Goal: Task Accomplishment & Management: Manage account settings

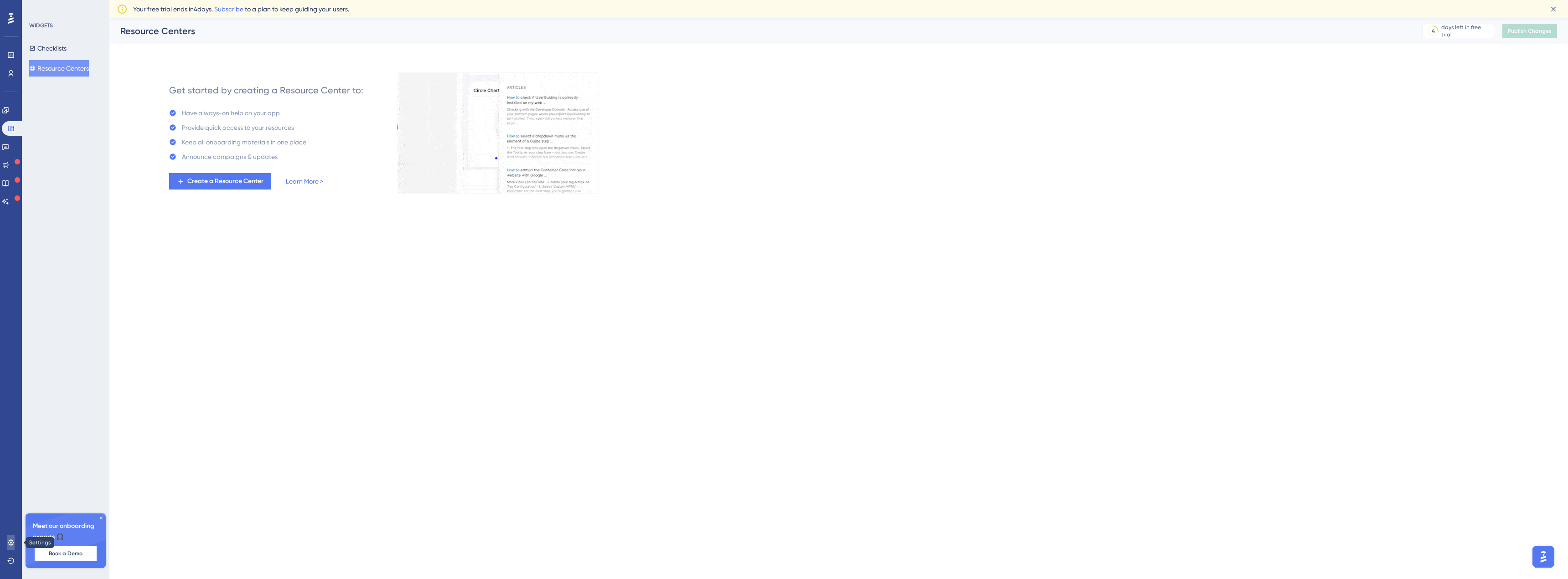
click at [15, 543] on link at bounding box center [11, 543] width 7 height 15
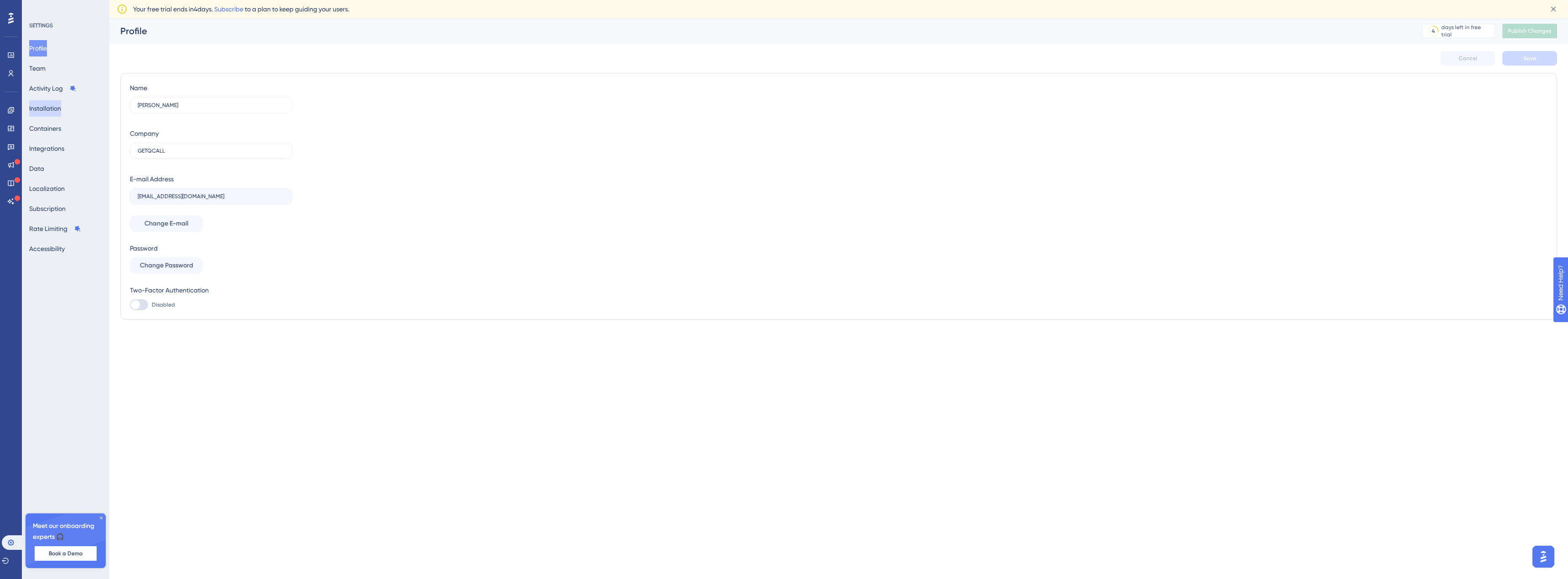
click at [52, 107] on button "Installation" at bounding box center [45, 108] width 32 height 16
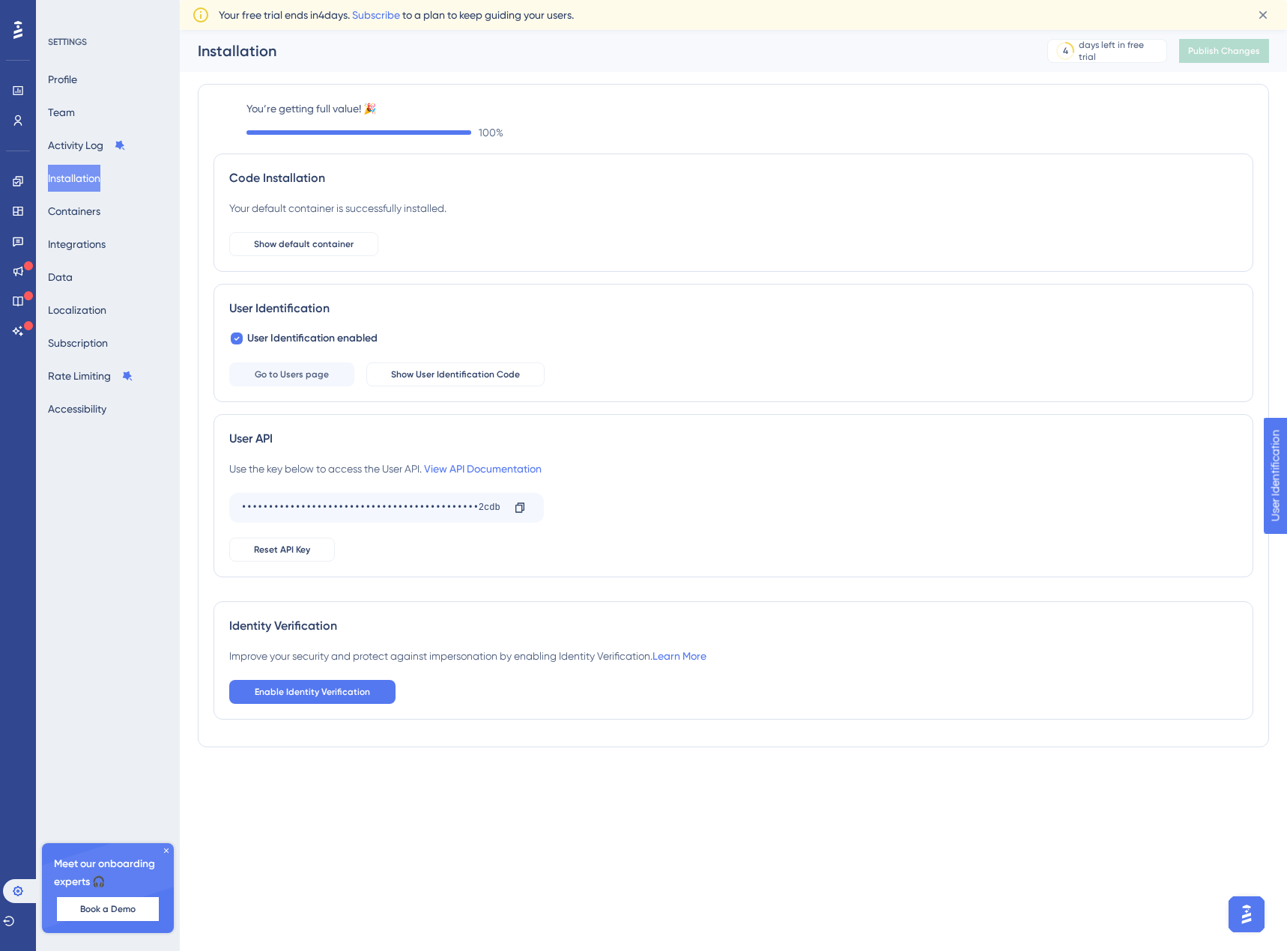
click at [143, 622] on div "SETTINGS Profile Team Activity Log Installation Containers Integrations Data Lo…" at bounding box center [108, 475] width 144 height 951
click at [387, 376] on button "Show User Identification Code" at bounding box center [455, 374] width 178 height 24
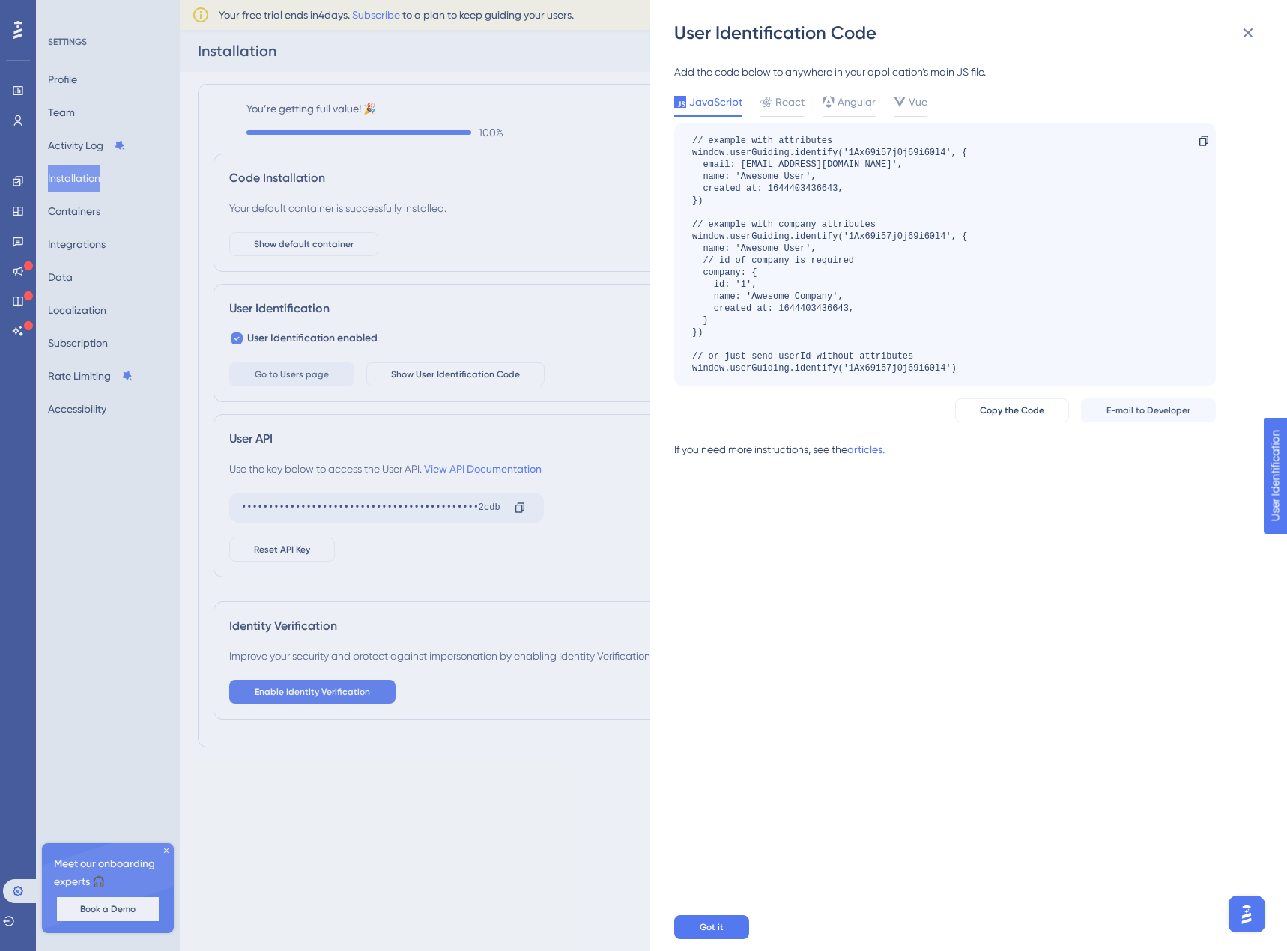
click at [20, 122] on div "User Identification Code Add the code below to anywhere in your application’s m…" at bounding box center [643, 475] width 1287 height 951
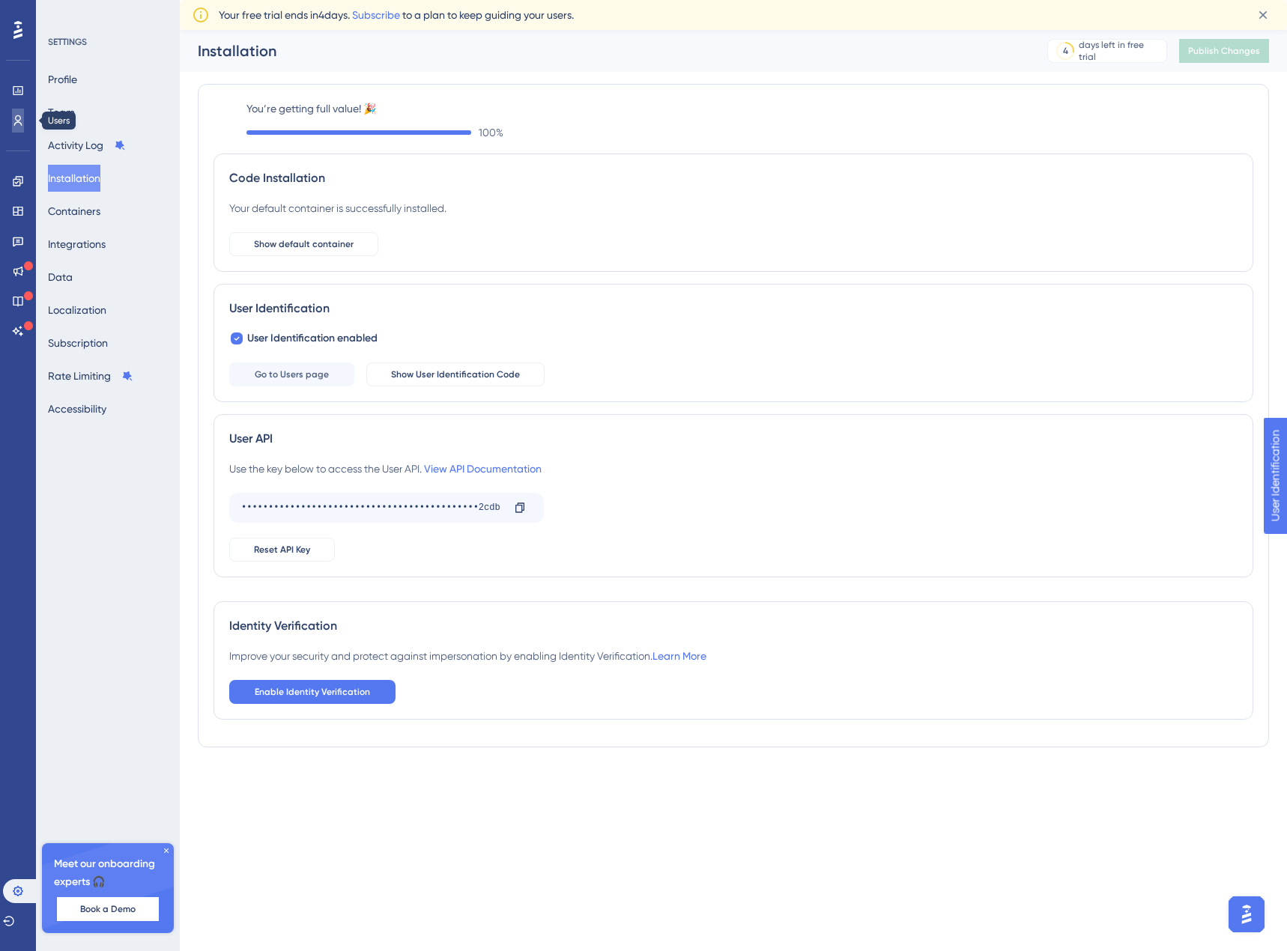
click at [19, 121] on icon at bounding box center [18, 121] width 12 height 12
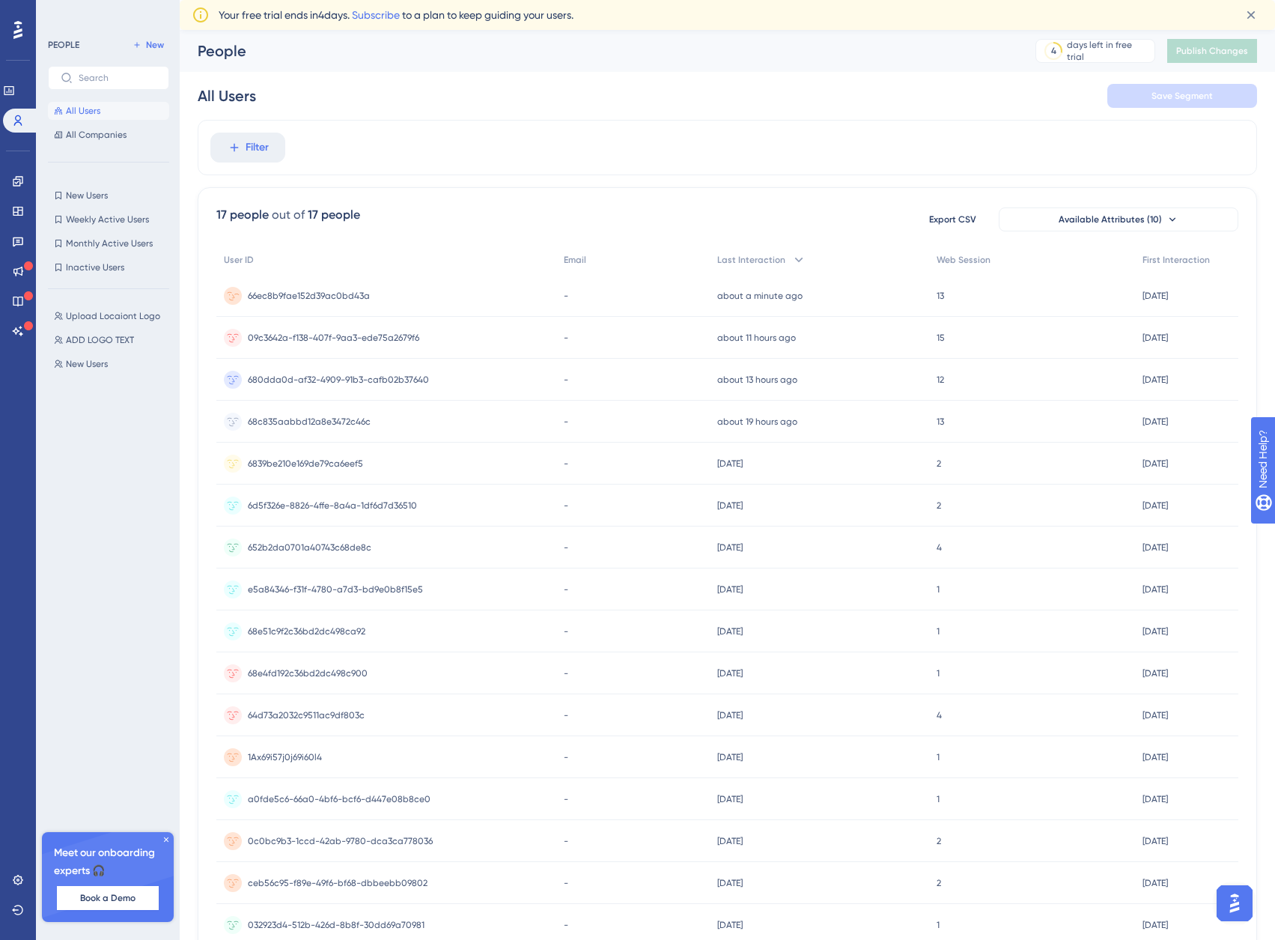
click at [303, 293] on span "66ec8b9fae152d39ac0bd43a" at bounding box center [309, 296] width 122 height 12
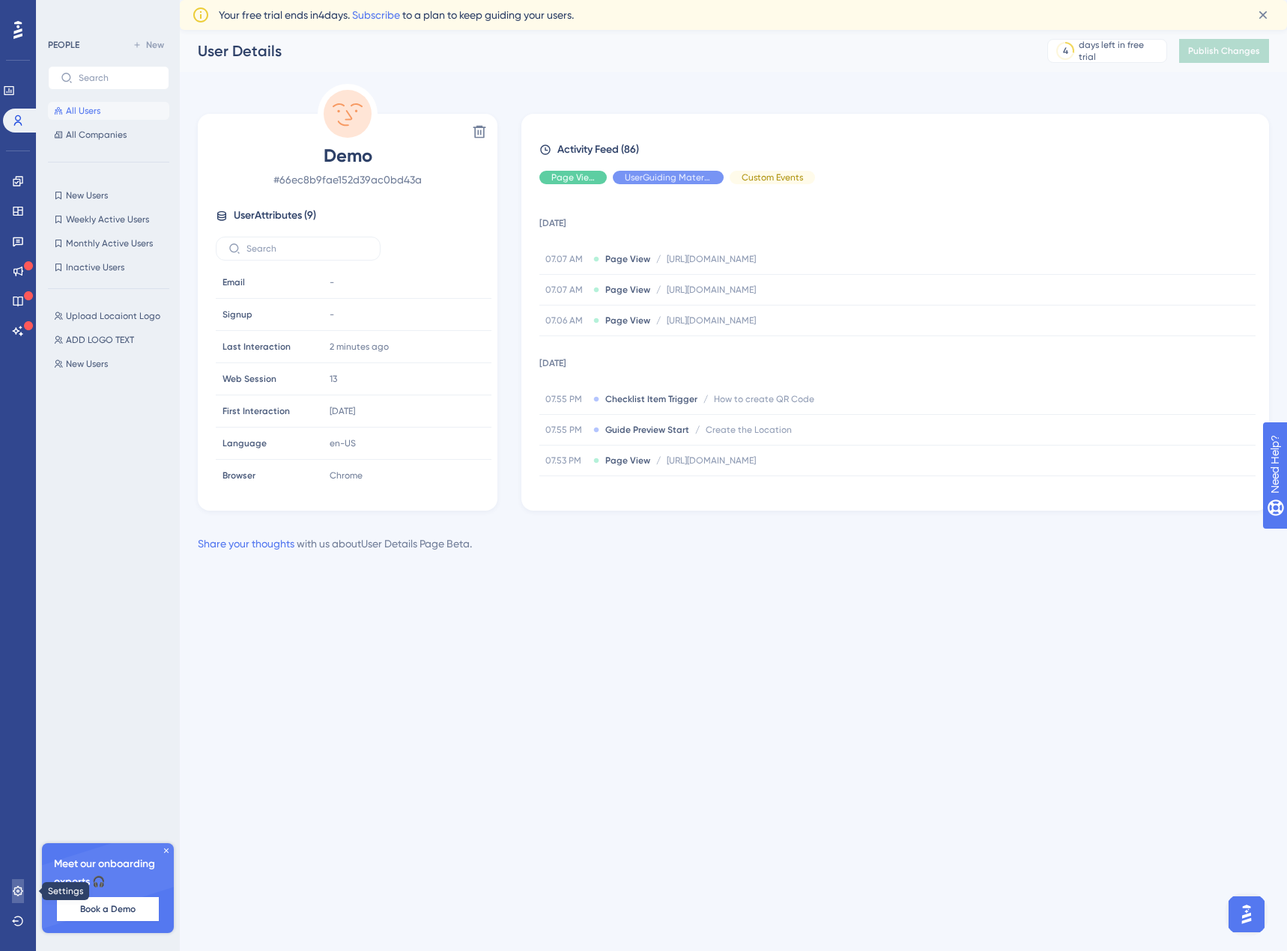
click at [24, 889] on link at bounding box center [18, 891] width 12 height 24
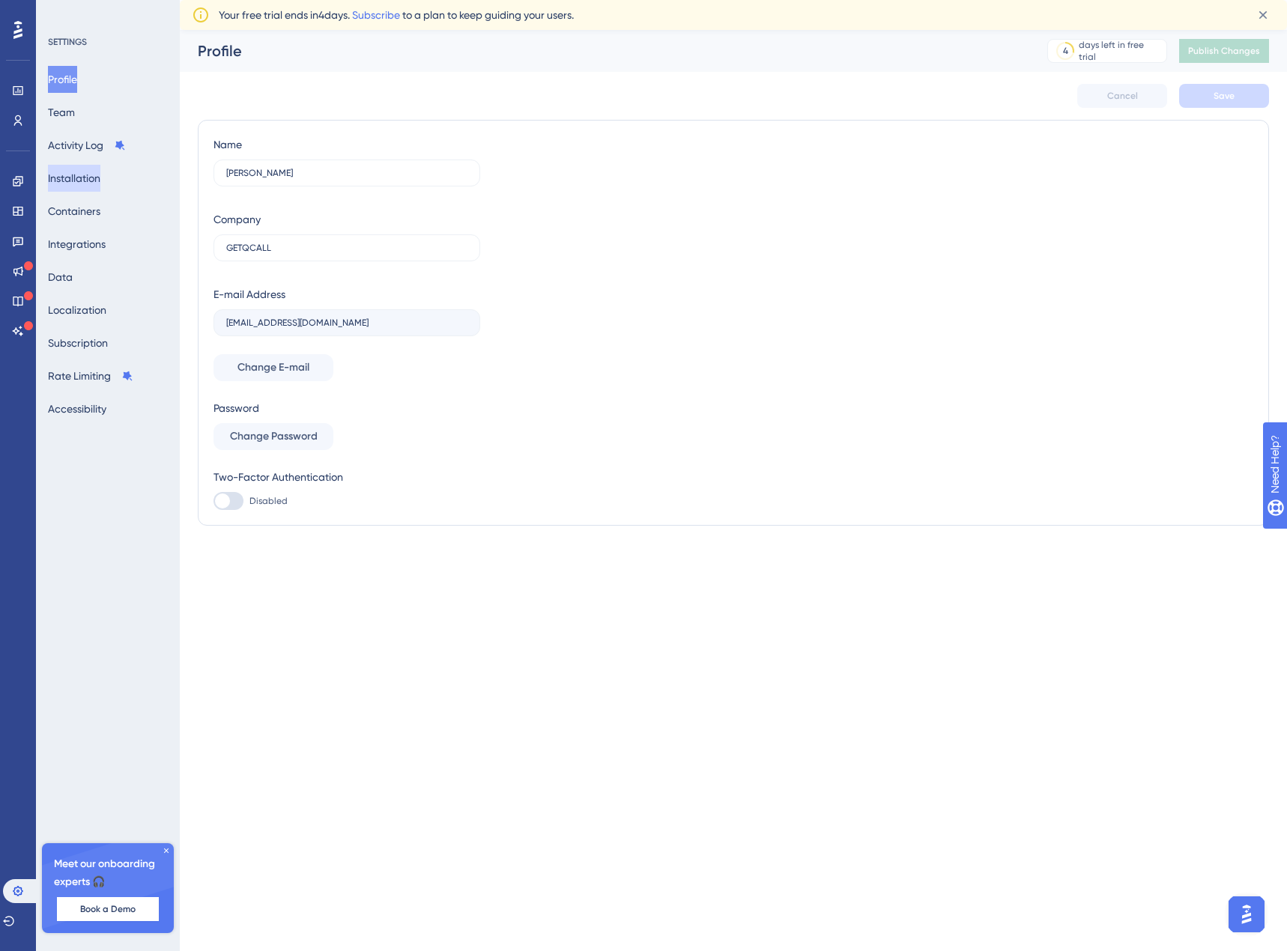
click at [85, 174] on button "Installation" at bounding box center [74, 178] width 52 height 27
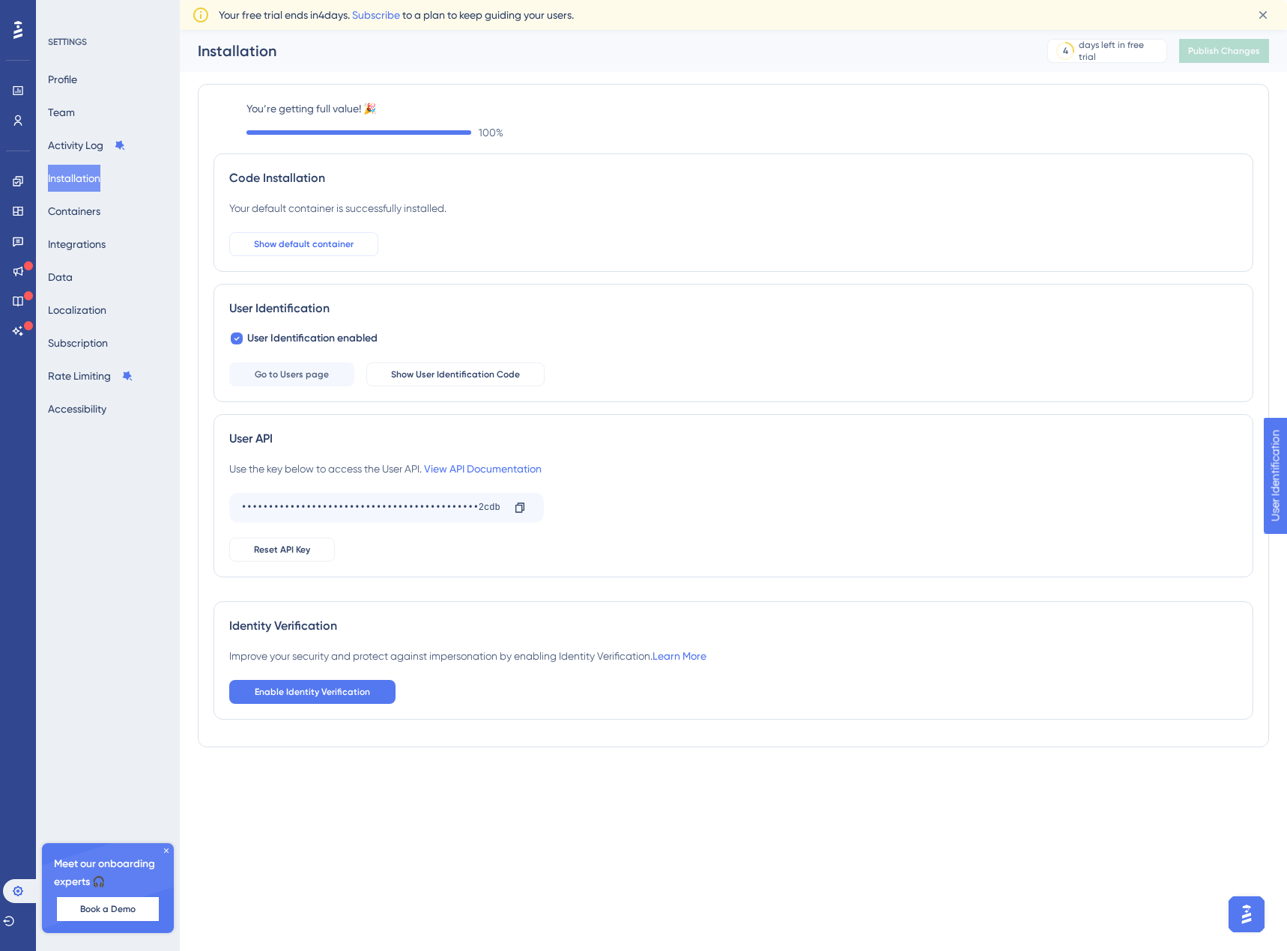
click at [299, 243] on span "Show default container" at bounding box center [304, 244] width 100 height 12
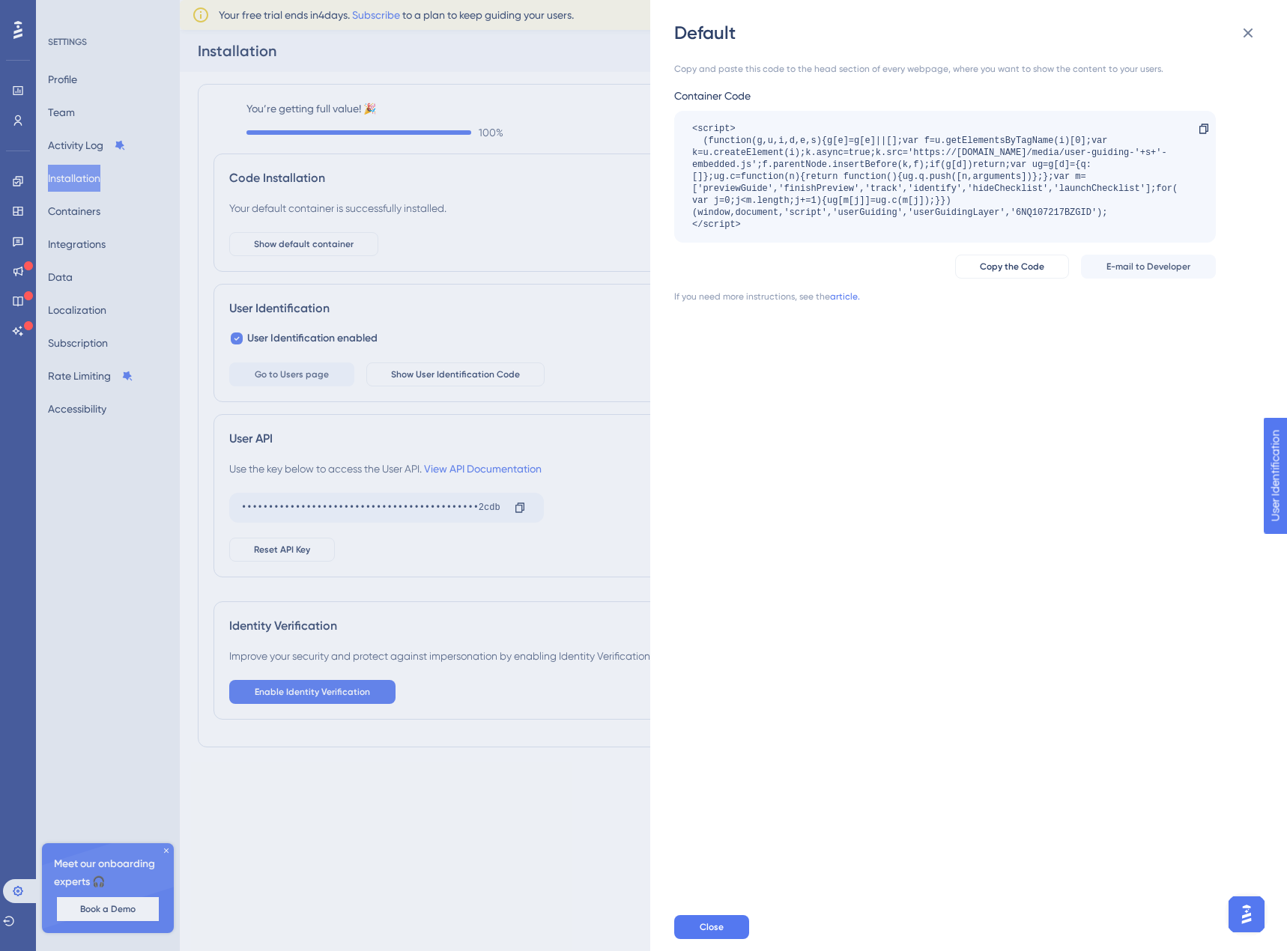
click at [445, 374] on div "Default Copy and paste this code to the head section of every webpage, where yo…" at bounding box center [643, 475] width 1287 height 951
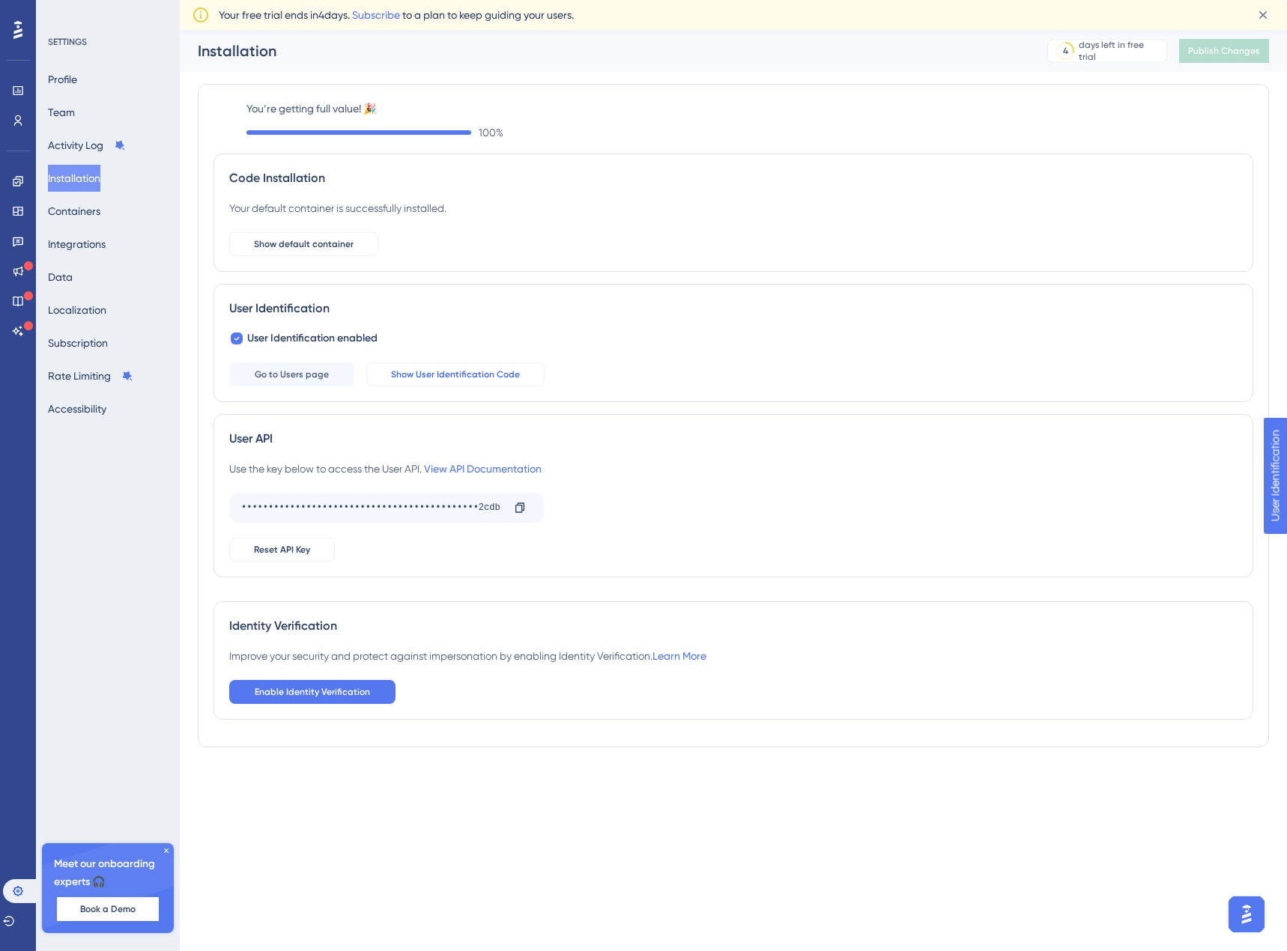
click at [444, 377] on span "Show User Identification Code" at bounding box center [455, 374] width 129 height 12
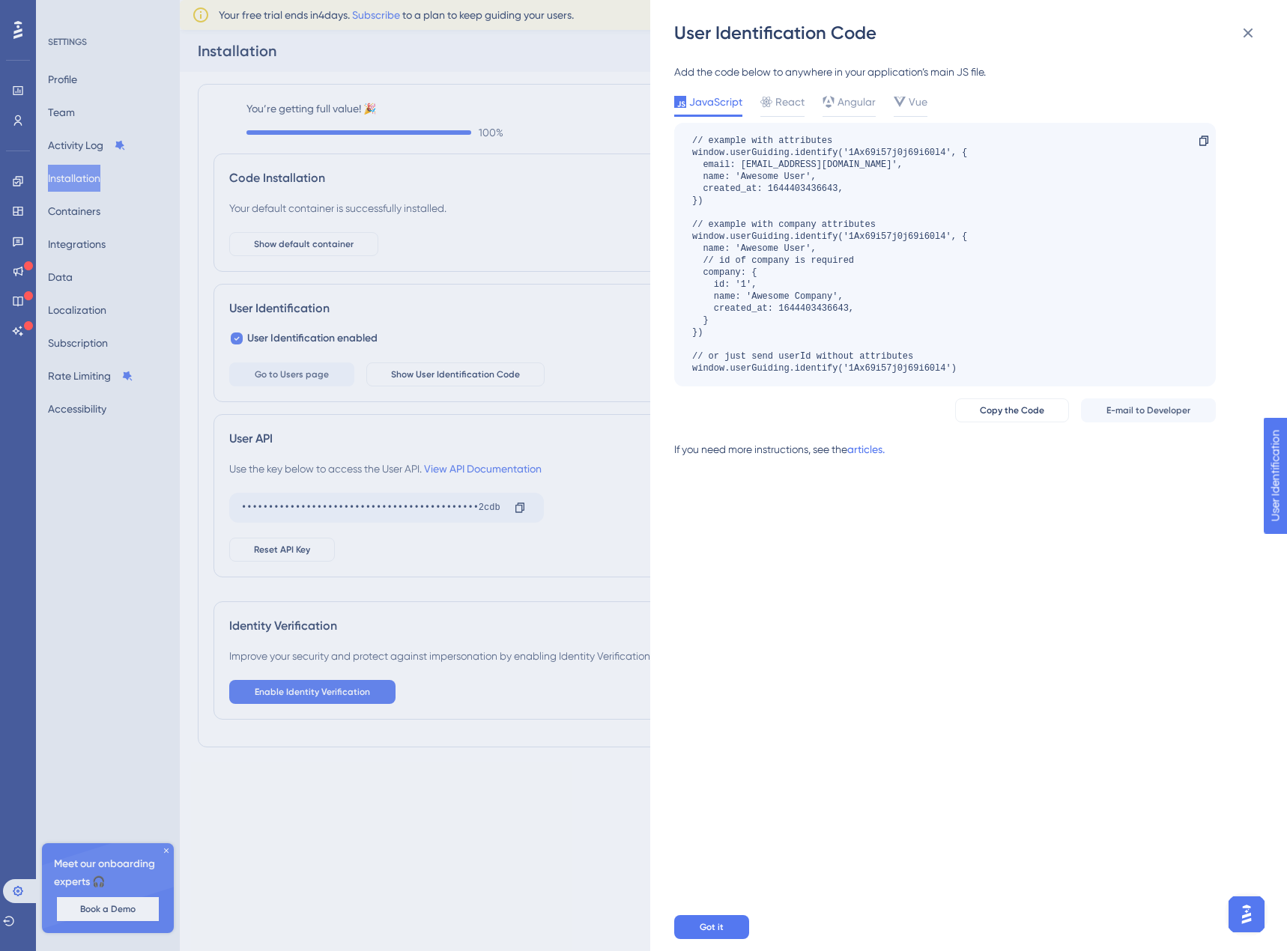
click at [933, 326] on div "// example with attributes window.userGuiding.identify('1Ax69i57j0j69i60l4', { …" at bounding box center [829, 255] width 275 height 240
drag, startPoint x: 940, startPoint y: 348, endPoint x: 842, endPoint y: 326, distance: 100.6
click at [842, 326] on div "// example with attributes window.userGuiding.identify('1Ax69i57j0j69i60l4', { …" at bounding box center [829, 255] width 275 height 240
drag, startPoint x: 745, startPoint y: 163, endPoint x: 834, endPoint y: 168, distance: 89.2
click at [834, 168] on div "// example with attributes window.userGuiding.identify('1Ax69i57j0j69i60l4', { …" at bounding box center [829, 255] width 275 height 240
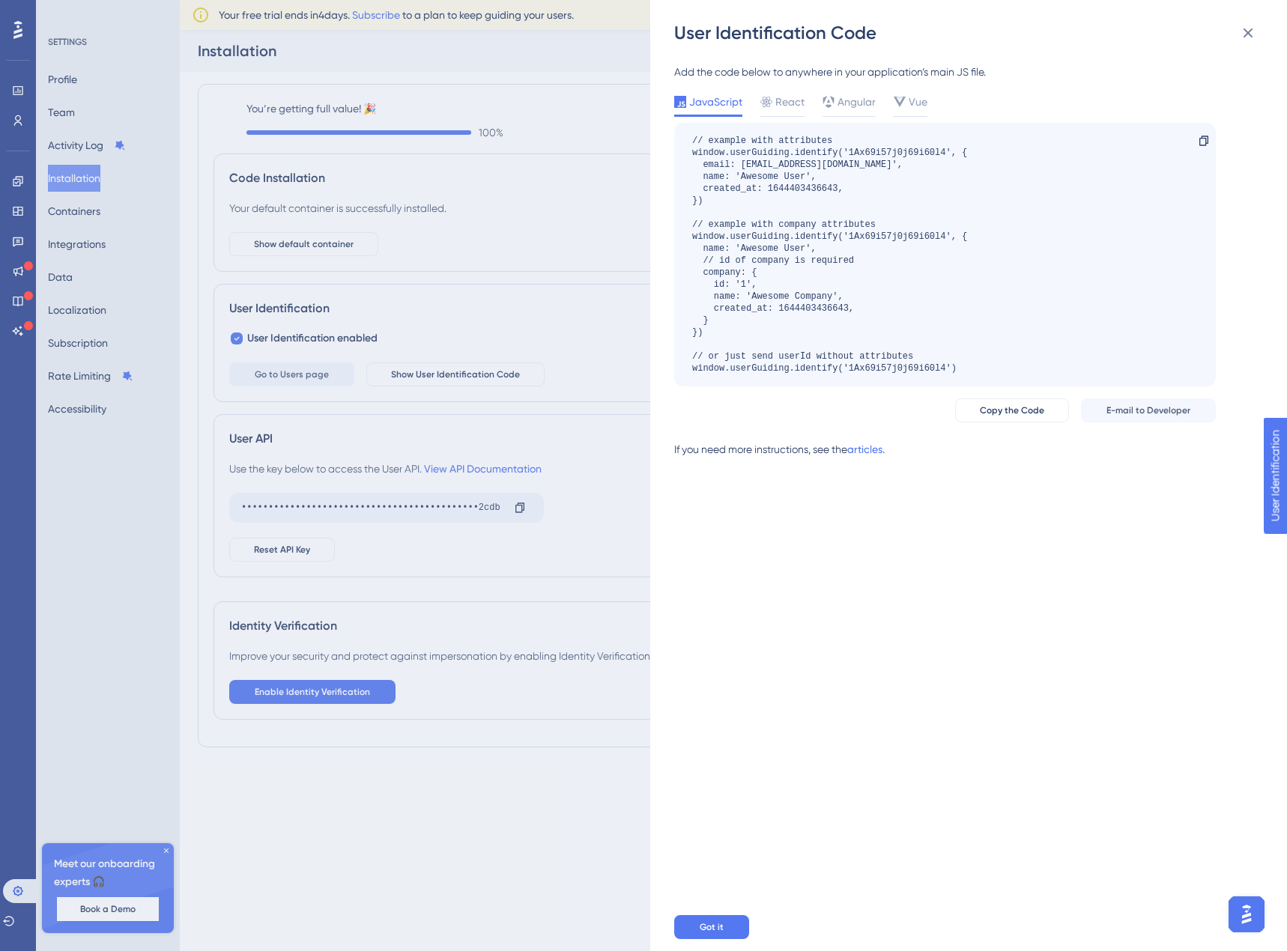
click at [749, 178] on div "// example with attributes window.userGuiding.identify('1Ax69i57j0j69i60l4', { …" at bounding box center [829, 255] width 275 height 240
click at [768, 247] on div "// example with attributes window.userGuiding.identify('1Ax69i57j0j69i60l4', { …" at bounding box center [829, 255] width 275 height 240
drag, startPoint x: 852, startPoint y: 155, endPoint x: 943, endPoint y: 154, distance: 90.6
click at [943, 154] on div "// example with attributes window.userGuiding.identify('1Ax69i57j0j69i60l4', { …" at bounding box center [829, 255] width 275 height 240
click at [17, 120] on div "User Identification Code Add the code below to anywhere in your application’s m…" at bounding box center [643, 475] width 1287 height 951
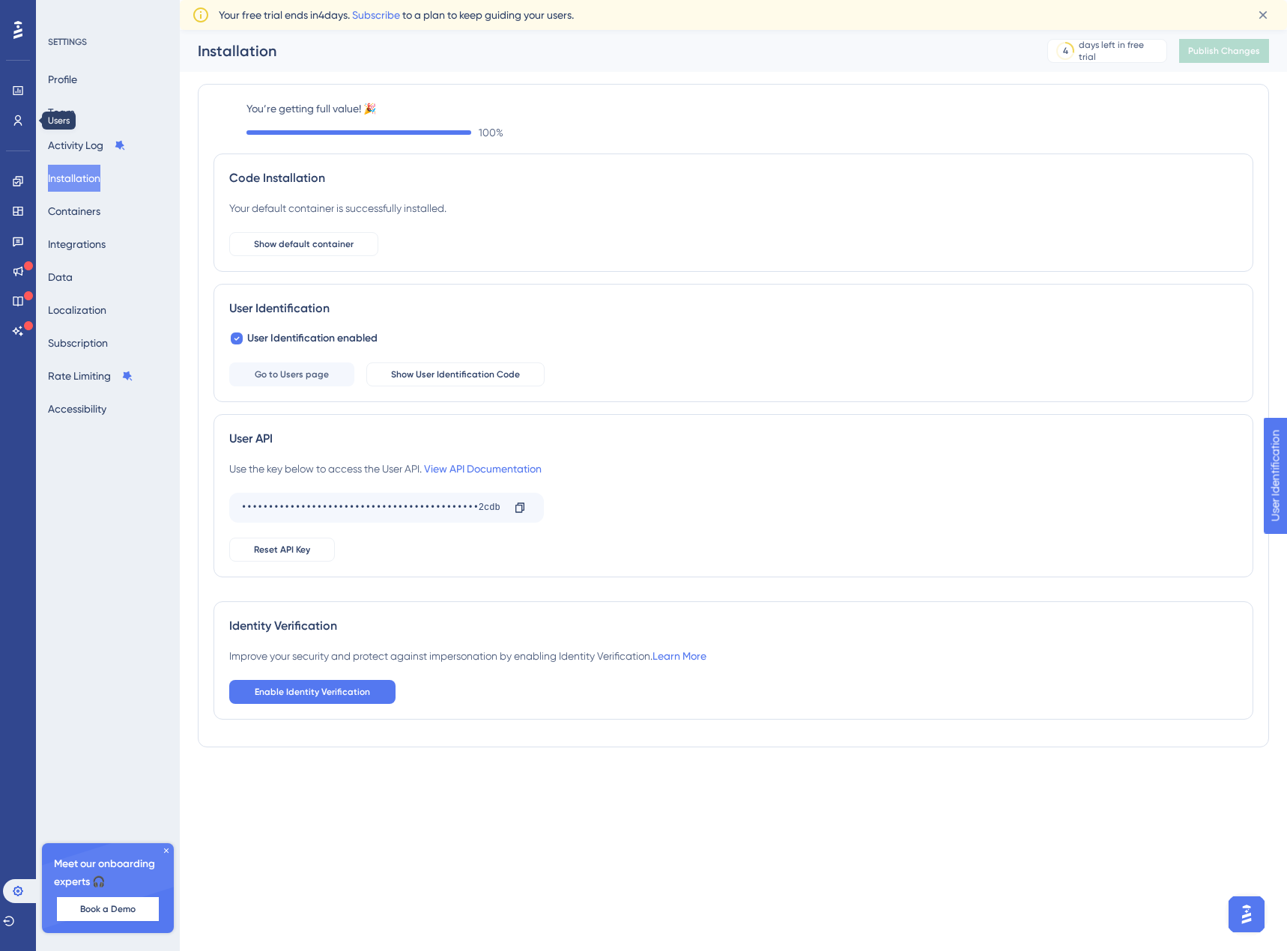
click at [180, 120] on div "Performance Users Engagement Widgets Feedback Product Updates Knowledge Base AI…" at bounding box center [733, 406] width 1107 height 753
click at [19, 122] on icon at bounding box center [18, 120] width 8 height 10
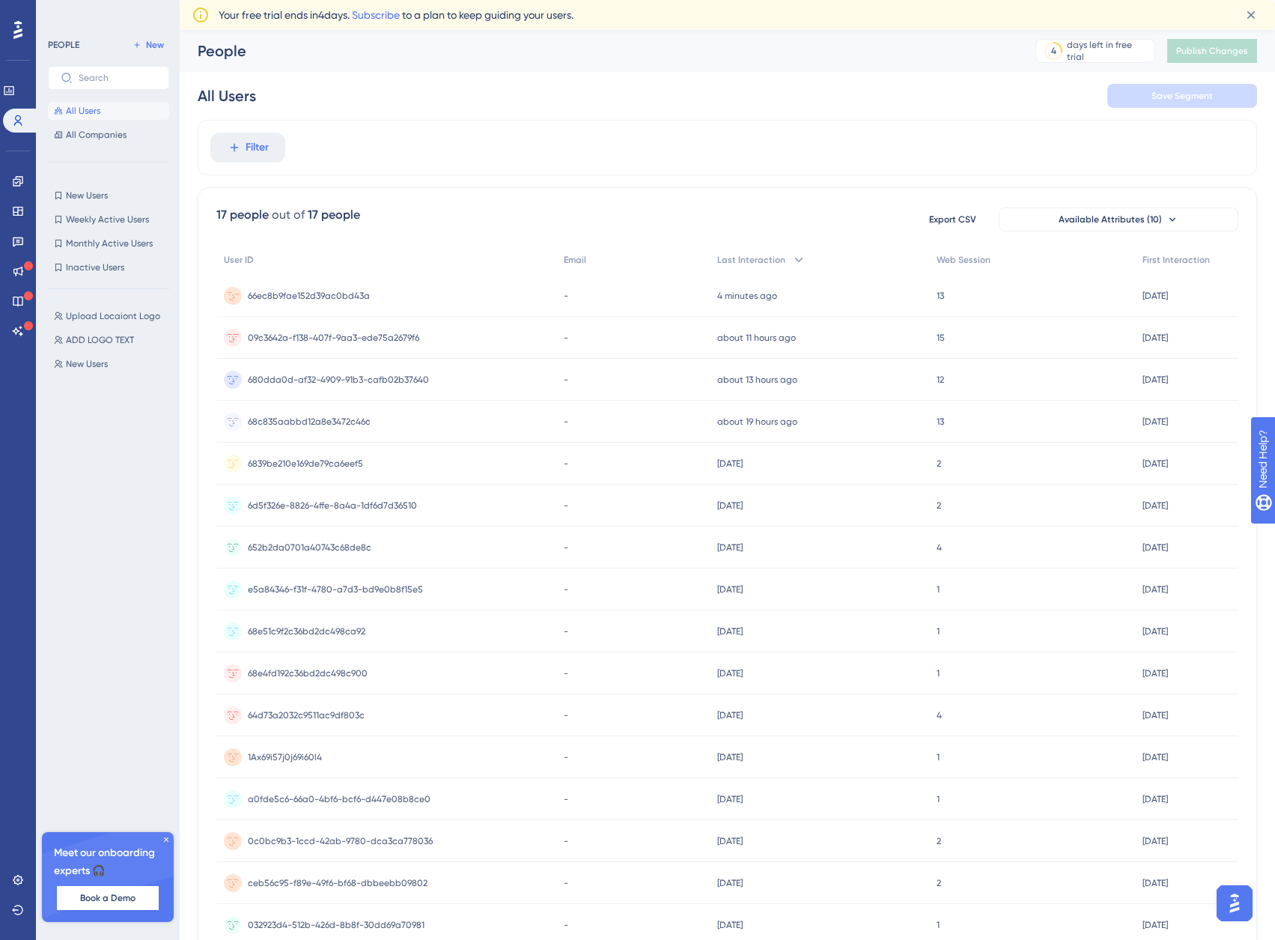
click at [276, 298] on span "66ec8b9fae152d39ac0bd43a" at bounding box center [309, 296] width 122 height 12
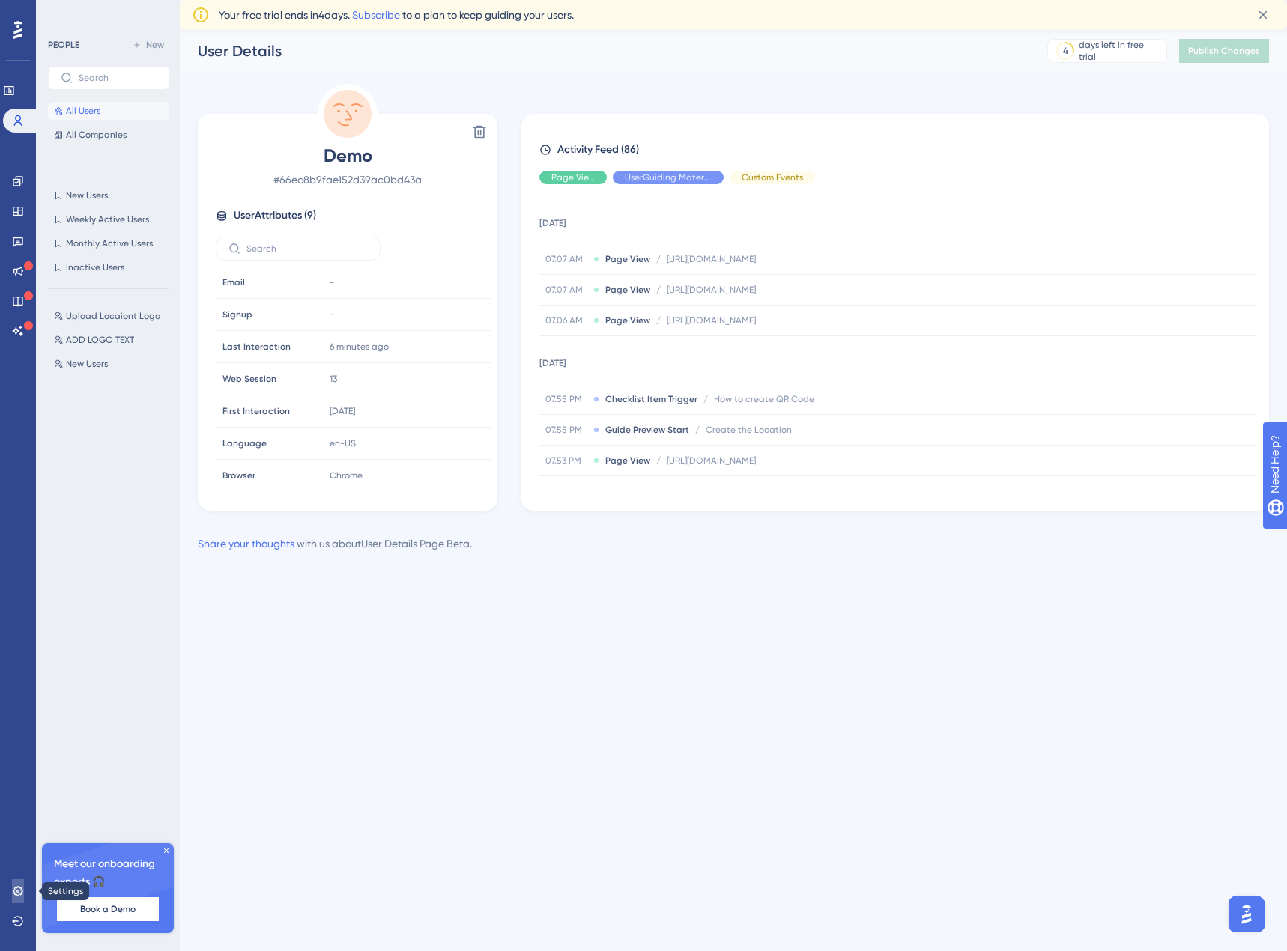
click at [14, 897] on link at bounding box center [18, 891] width 12 height 24
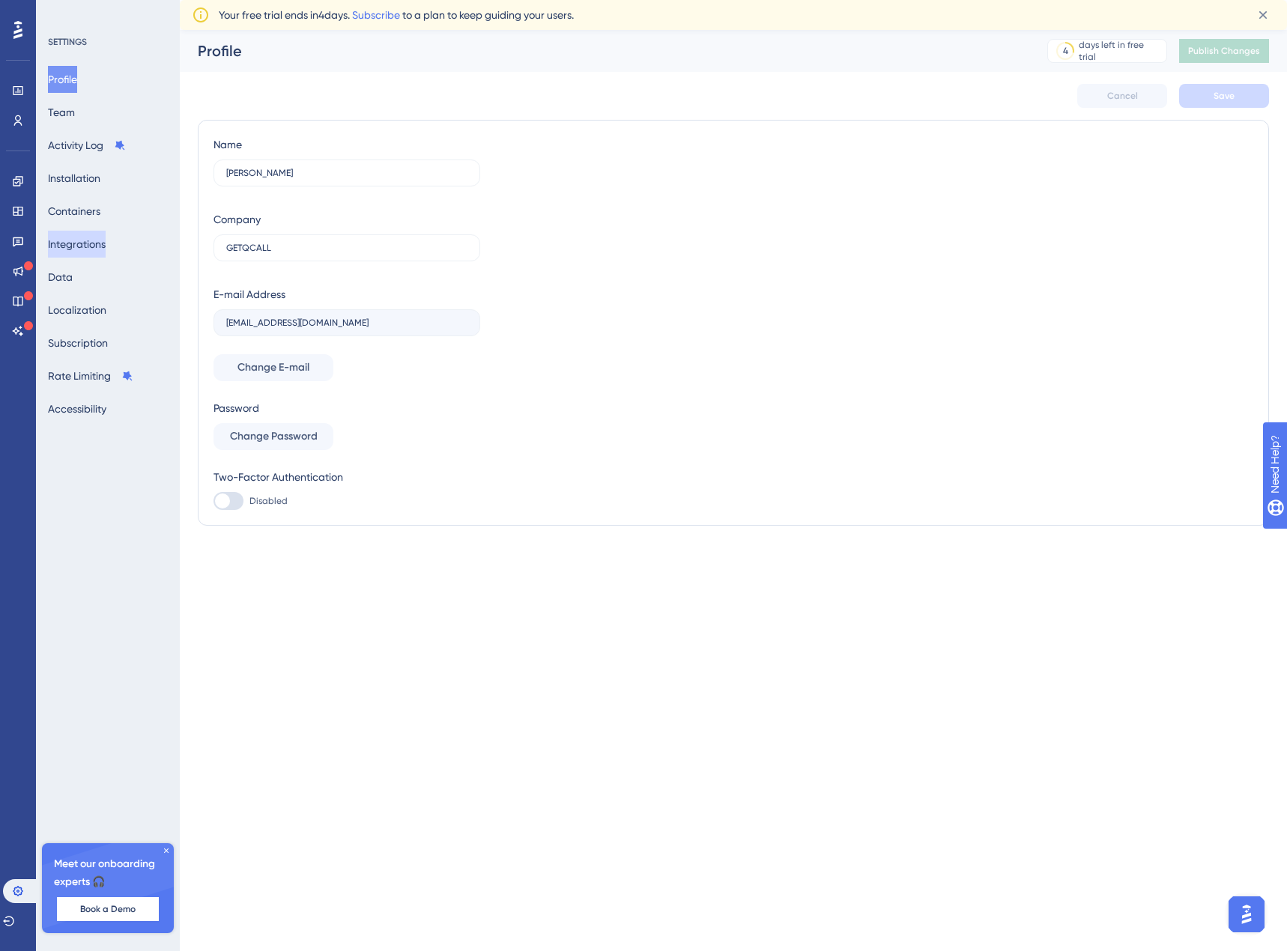
click at [82, 244] on button "Integrations" at bounding box center [77, 244] width 58 height 27
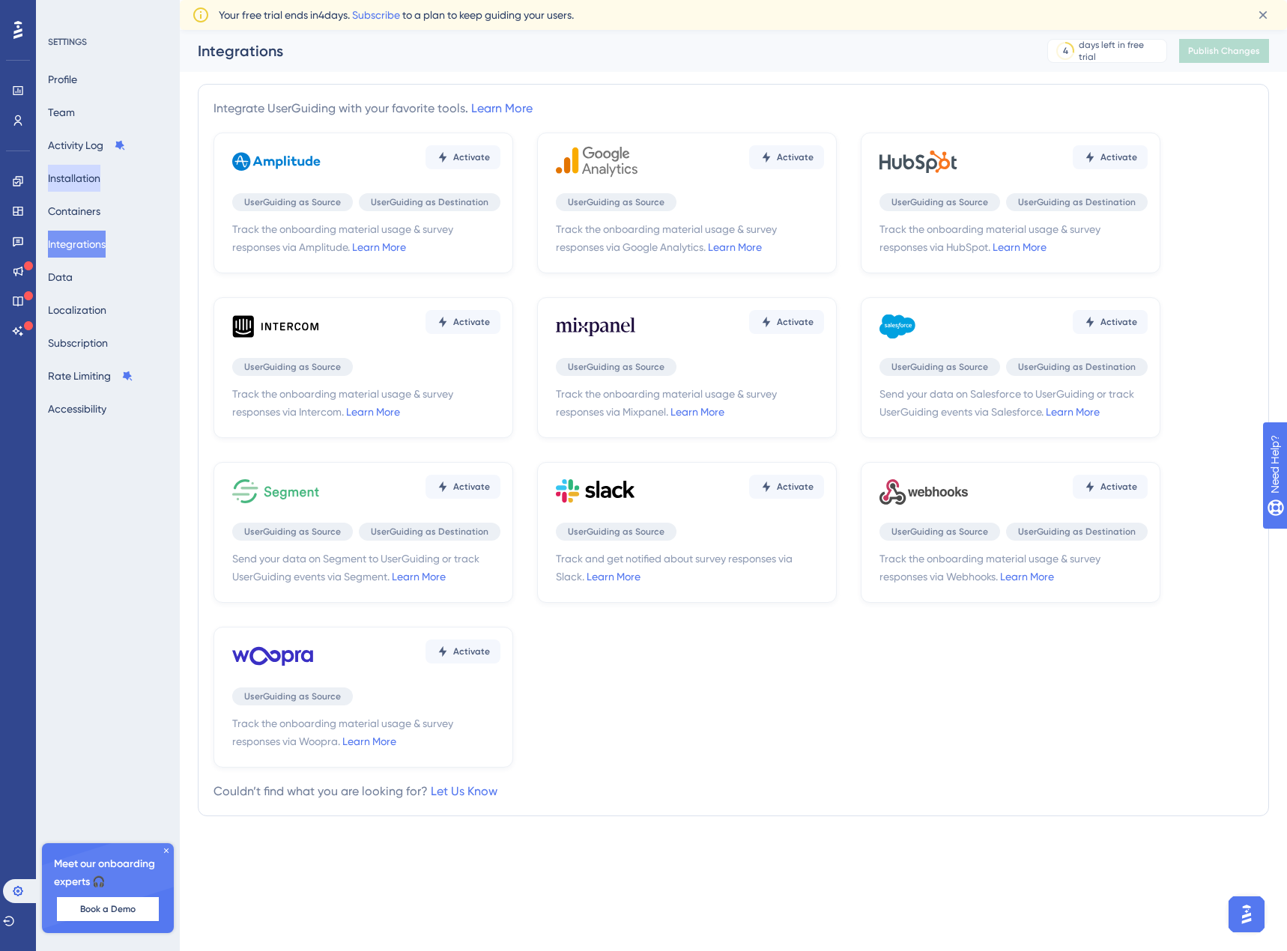
click at [84, 165] on button "Installation" at bounding box center [74, 178] width 52 height 27
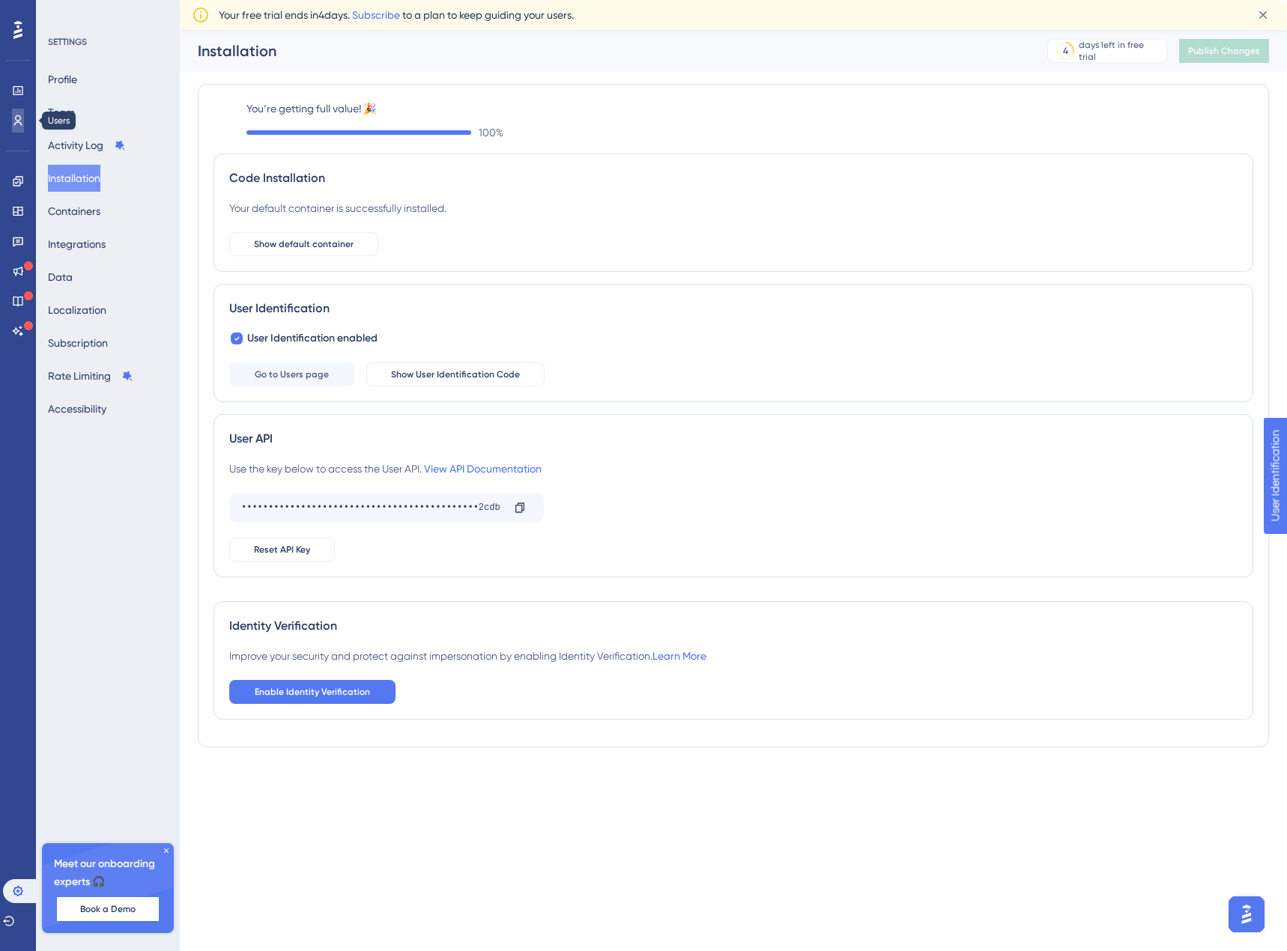
click at [12, 118] on link at bounding box center [18, 121] width 12 height 24
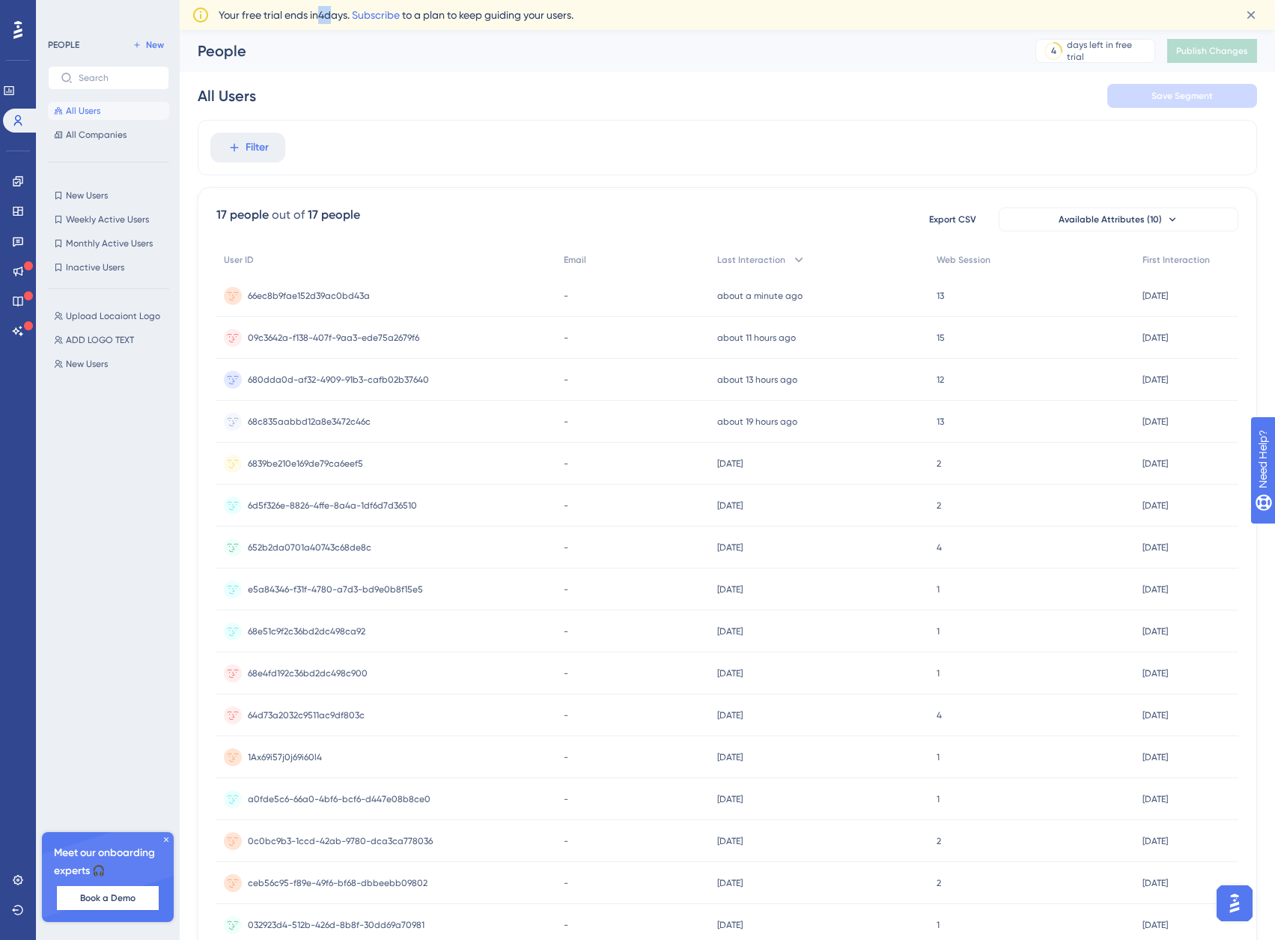
drag, startPoint x: 323, startPoint y: 16, endPoint x: 331, endPoint y: 14, distance: 8.5
click at [331, 14] on span "Your free trial ends [DATE]. Subscribe to a plan to keep guiding your users." at bounding box center [396, 15] width 355 height 18
